Goal: Information Seeking & Learning: Learn about a topic

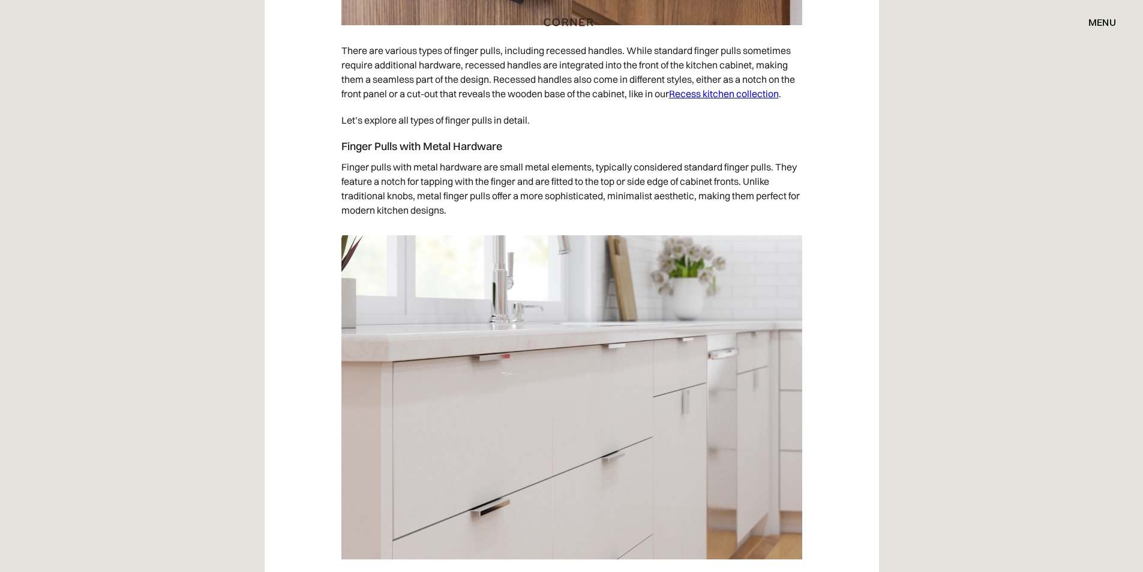
scroll to position [2580, 0]
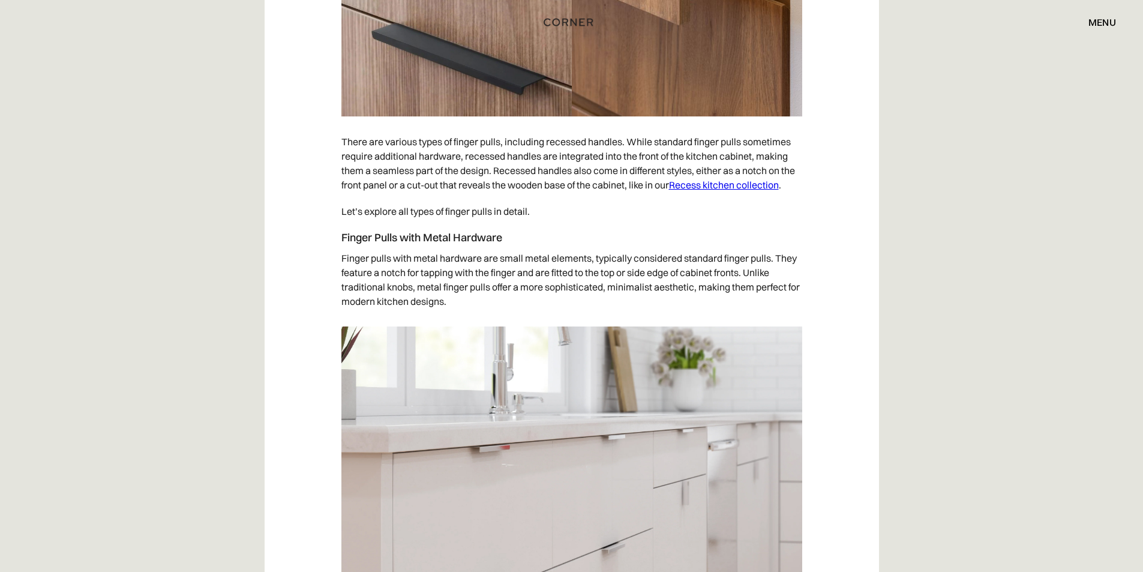
click at [737, 179] on link "Recess kitchen collection" at bounding box center [724, 185] width 110 height 12
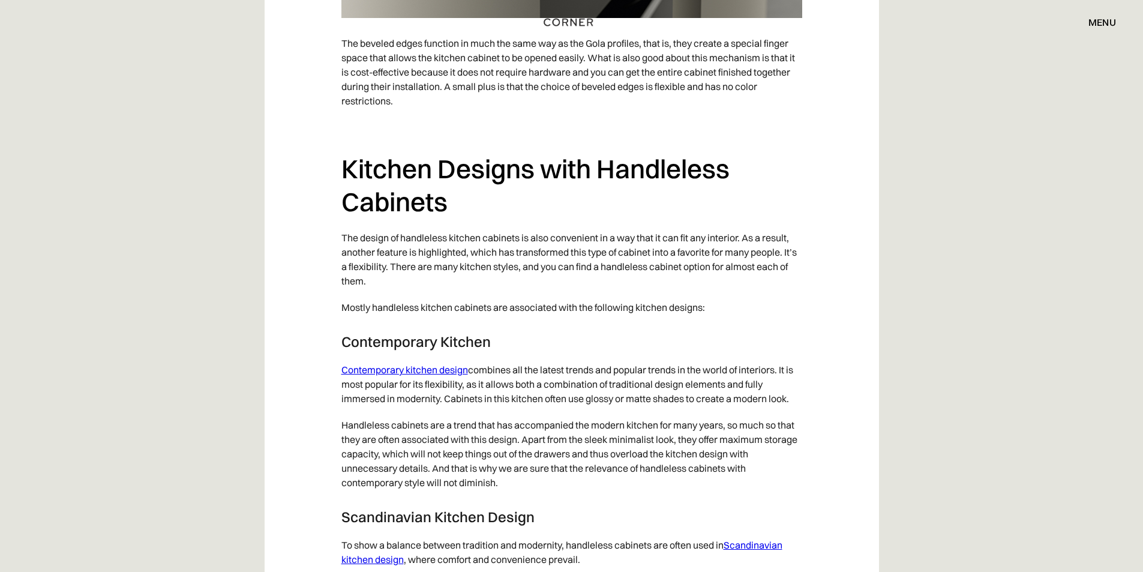
scroll to position [5579, 0]
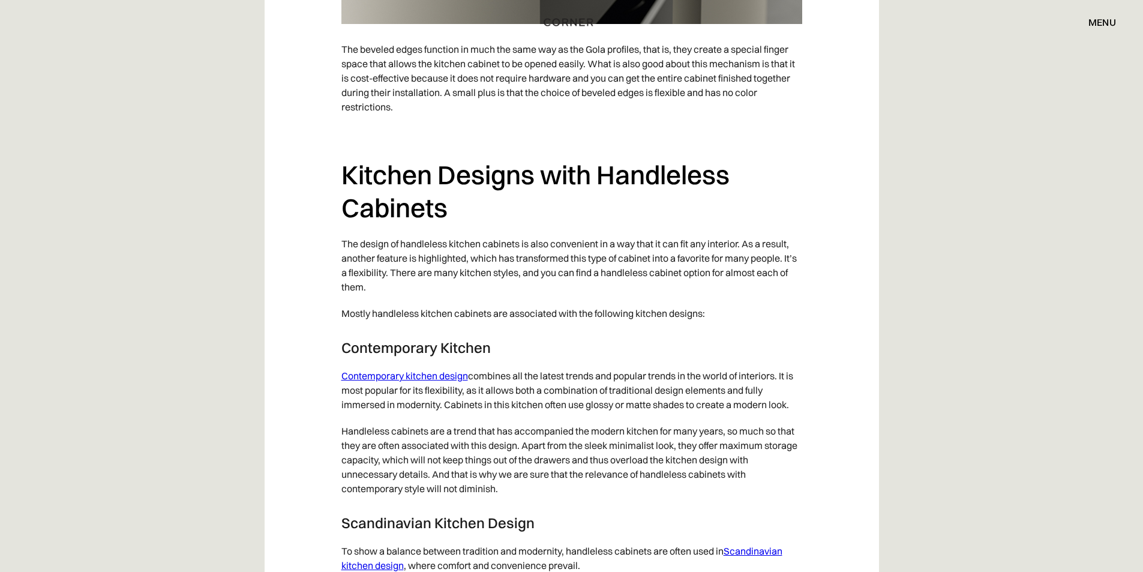
click at [436, 382] on link "Contemporary kitchen design" at bounding box center [404, 376] width 127 height 12
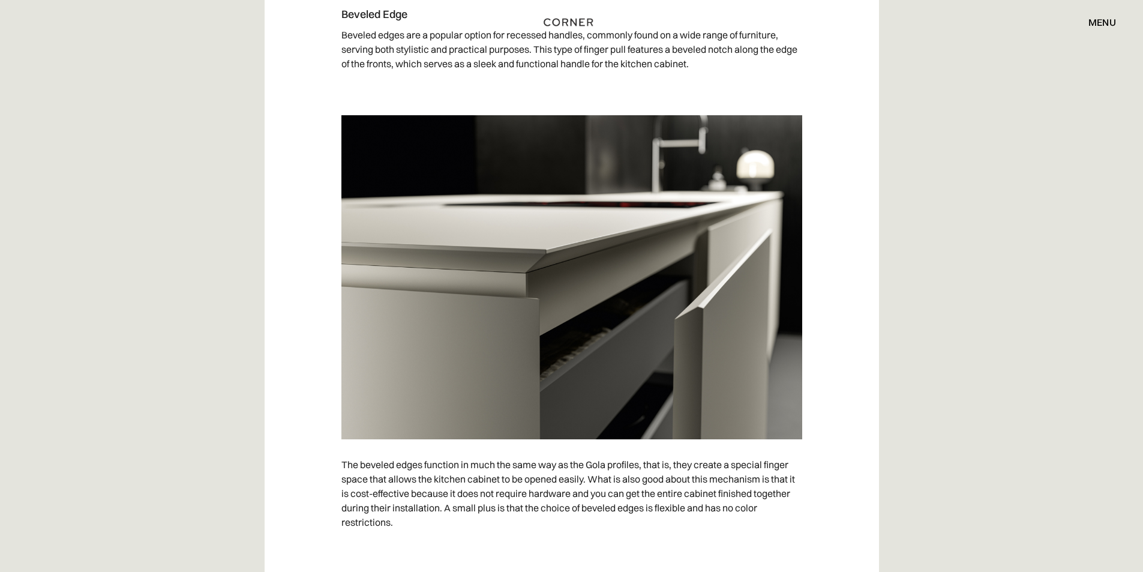
scroll to position [5159, 0]
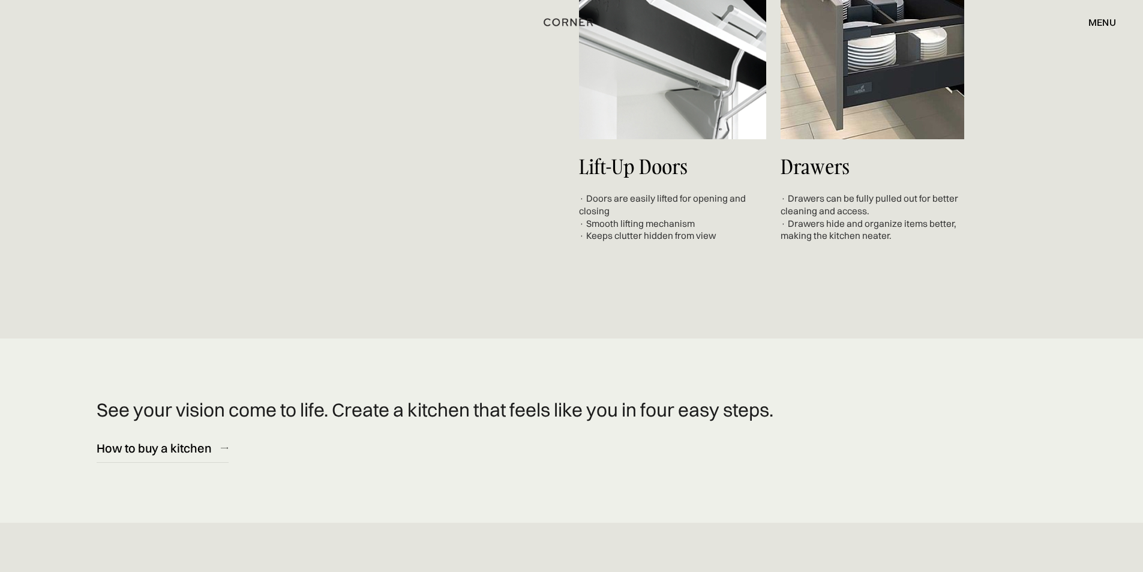
scroll to position [4799, 0]
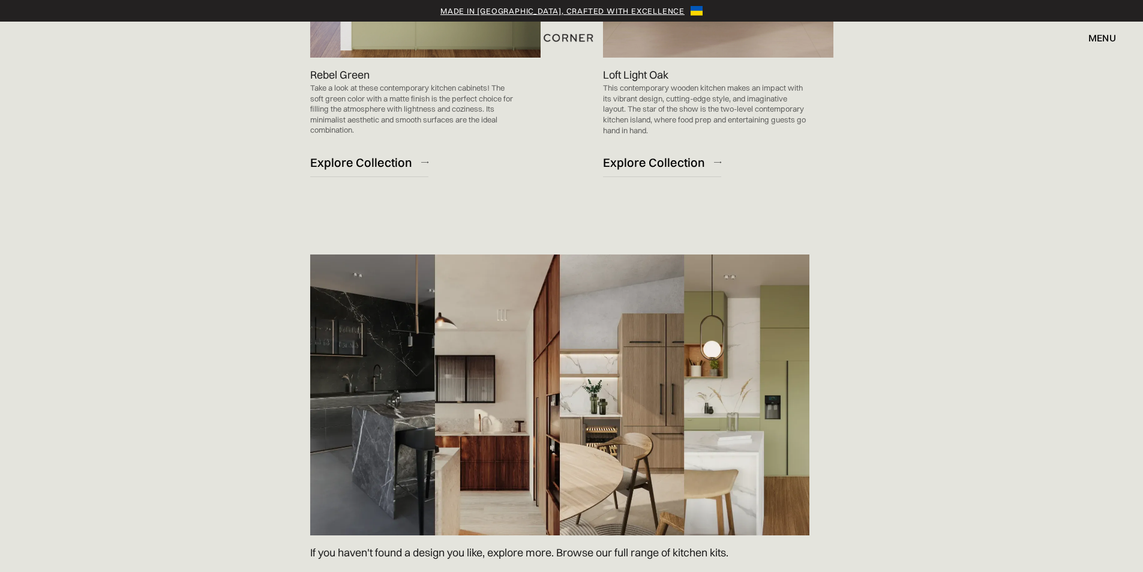
scroll to position [1680, 0]
